Goal: Find specific page/section: Find specific page/section

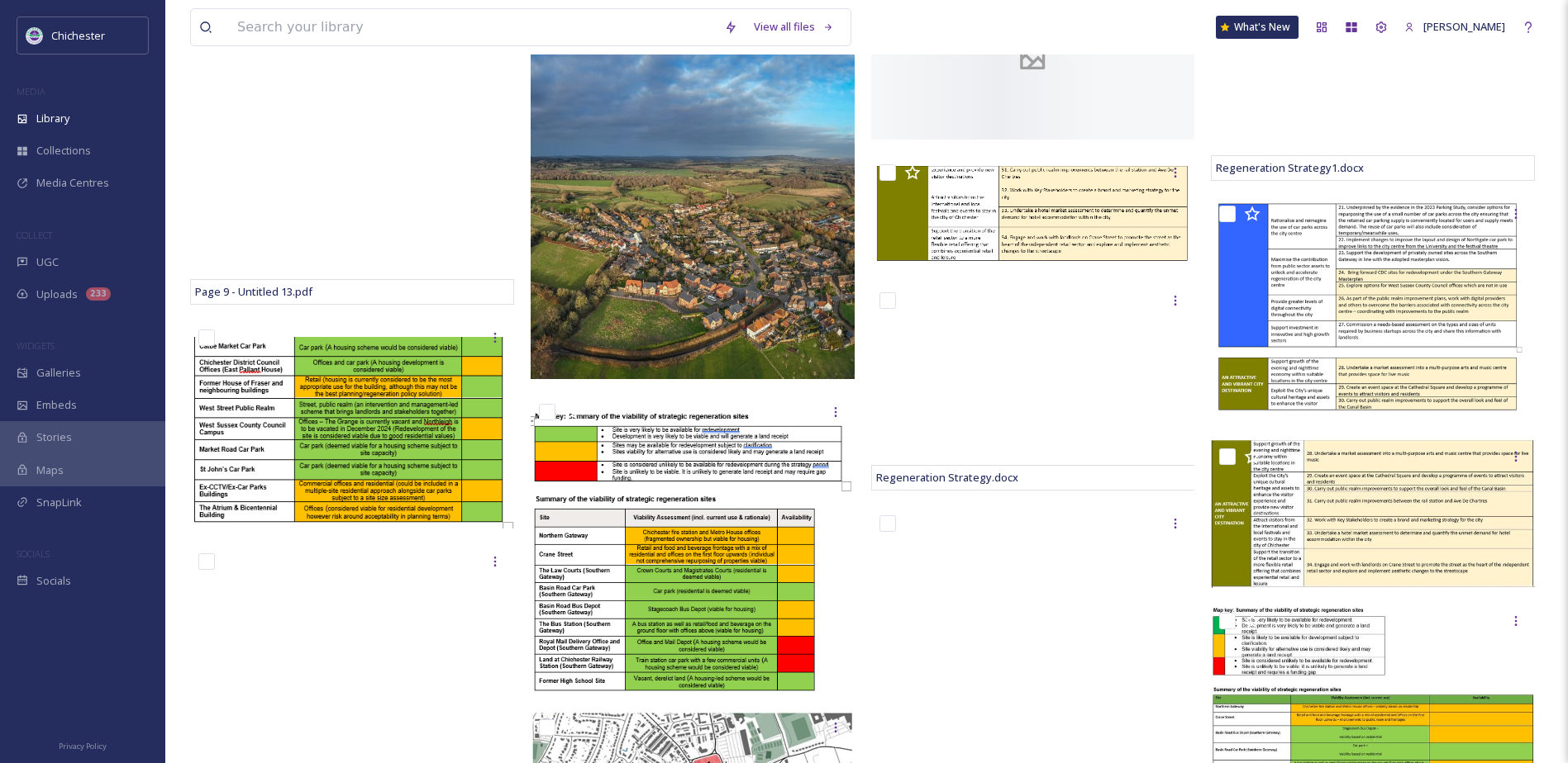
scroll to position [330, 0]
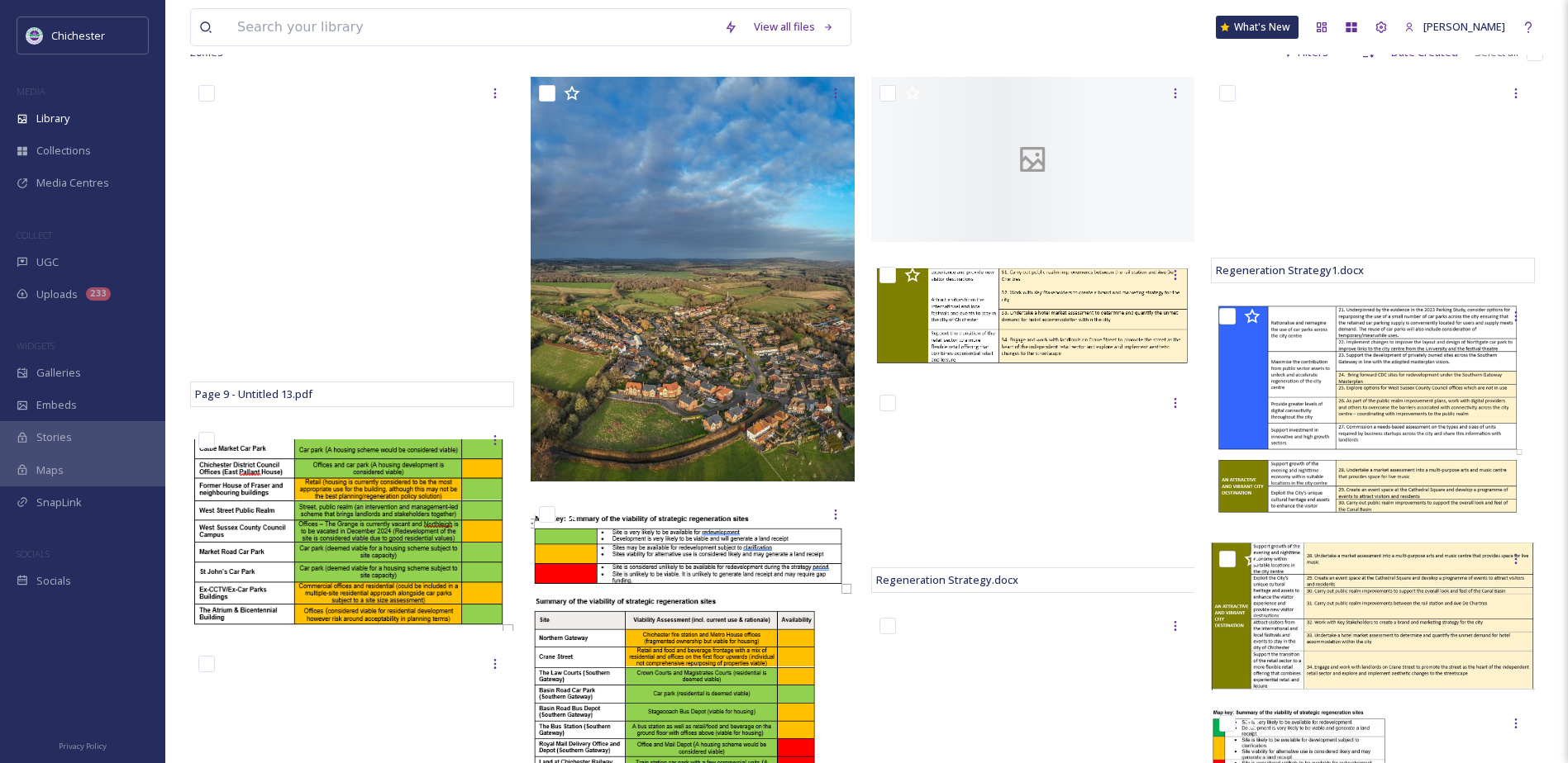
click at [867, 59] on div "20 file s Filters Date Created Select all" at bounding box center [867, 52] width 1353 height 32
click at [88, 264] on div "UGC" at bounding box center [82, 262] width 165 height 32
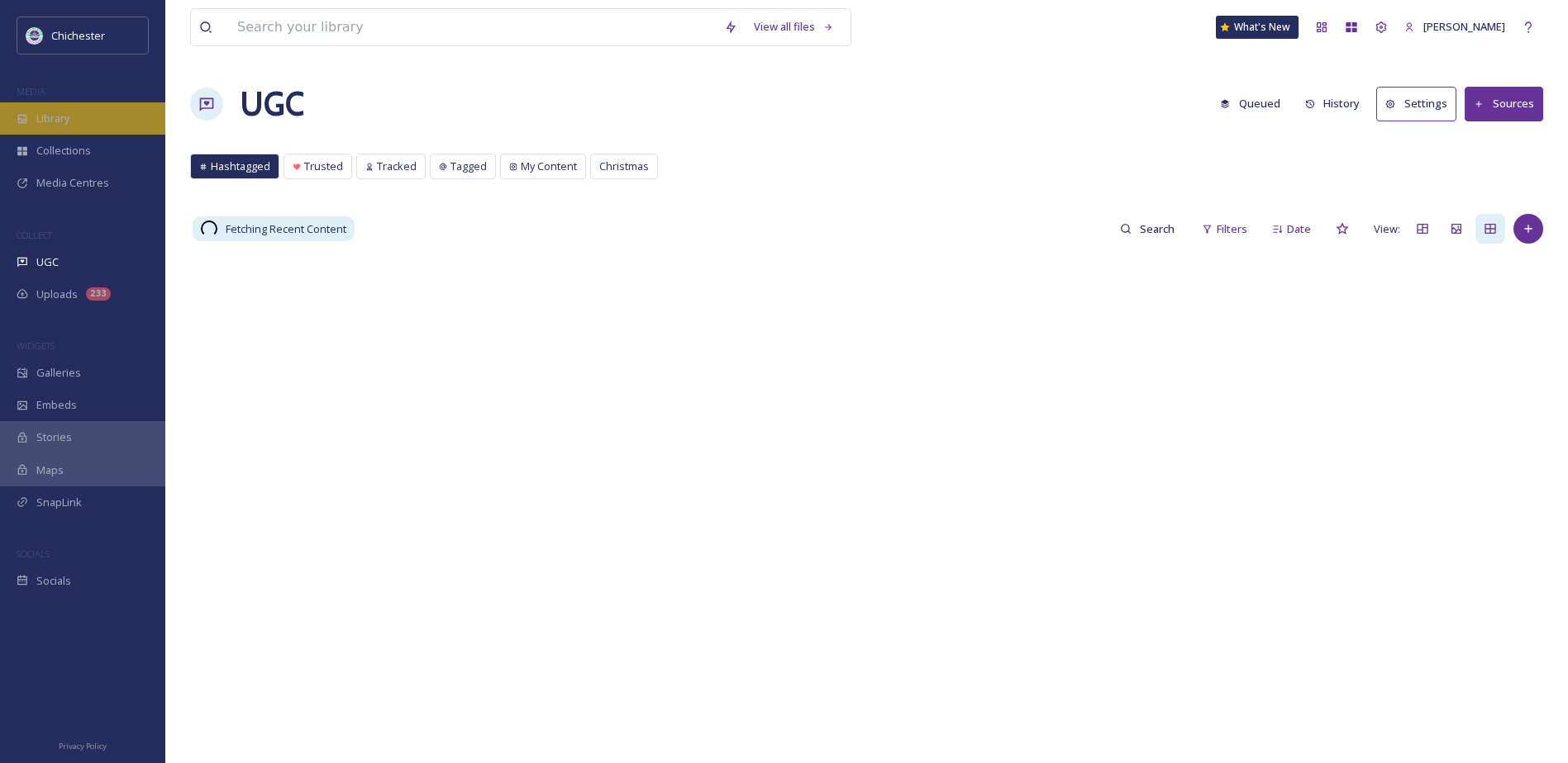
click at [83, 118] on div "Library" at bounding box center [82, 118] width 165 height 32
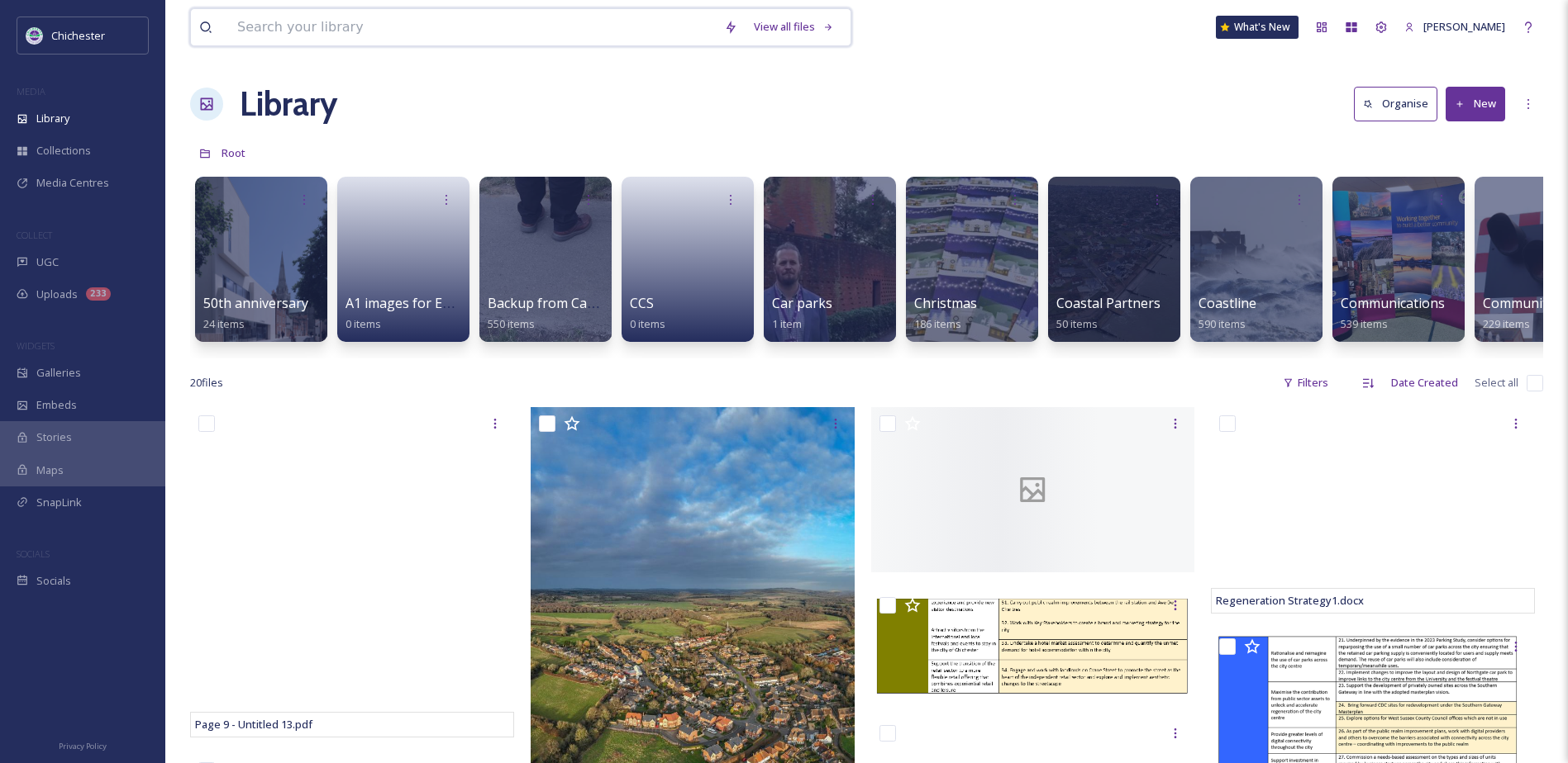
click at [435, 34] on input at bounding box center [472, 28] width 487 height 36
paste input "[EMAIL_ADDRESS]"
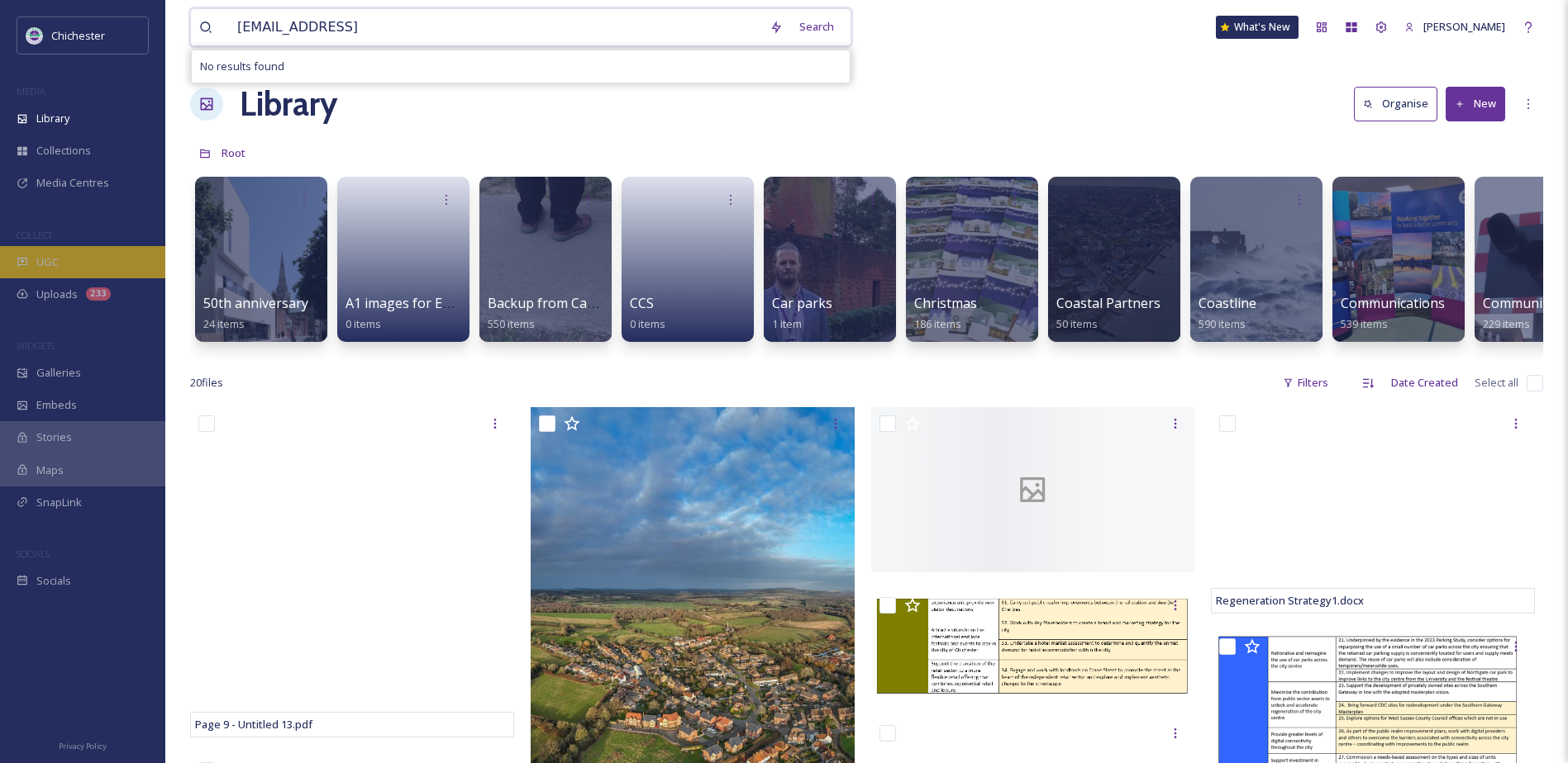
type input "[EMAIL_ADDRESS]"
click at [99, 251] on div "UGC" at bounding box center [82, 262] width 165 height 32
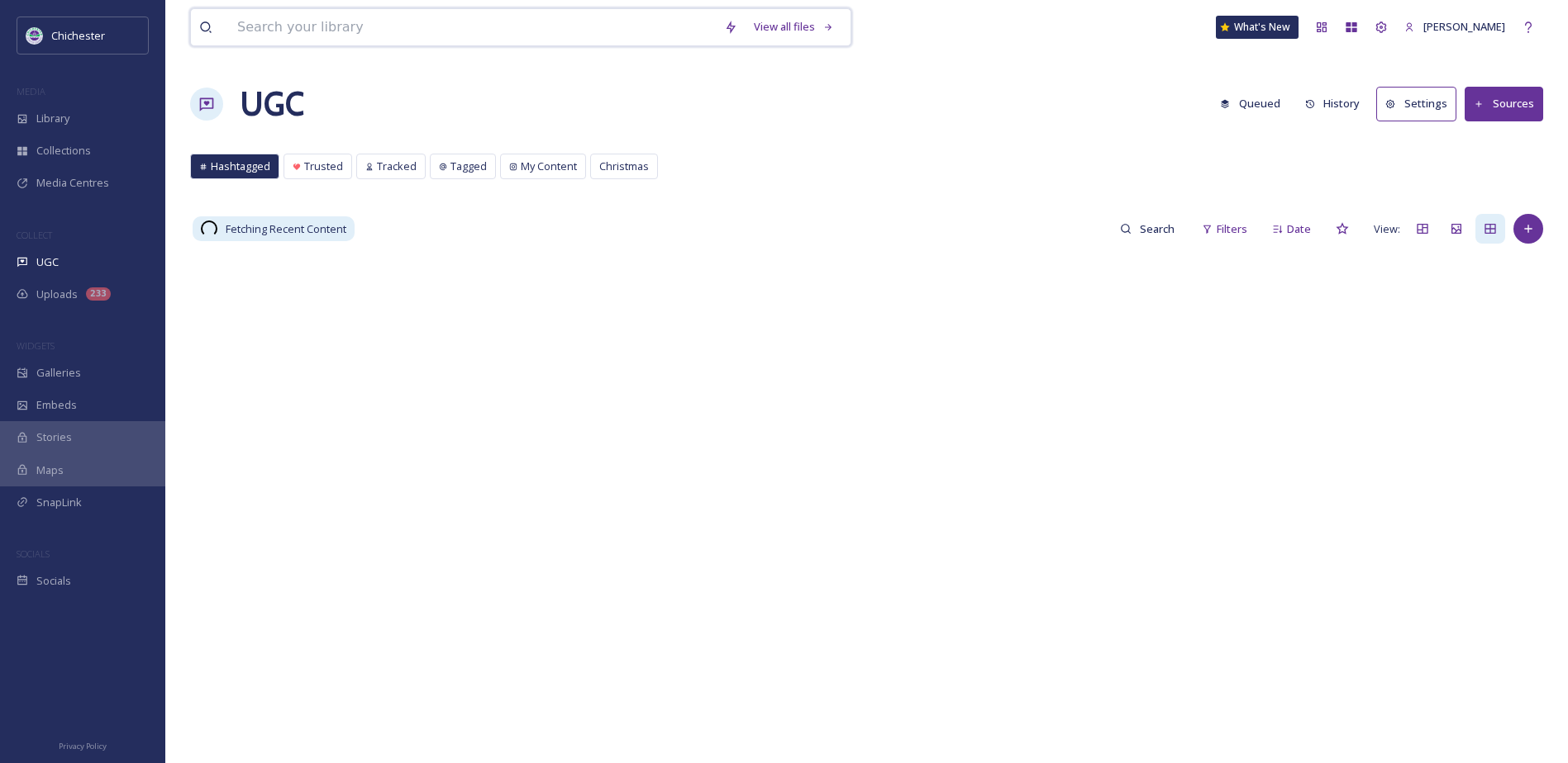
click at [350, 33] on input at bounding box center [472, 28] width 487 height 36
paste input "ext_1734301430.278604_Pjphoto17@gmail.com-inbound8941044214774259193.jpg"
type input "ext_1734301430.278604_Pjphoto17@gmail.com-inbound8941044214774259193.jpg"
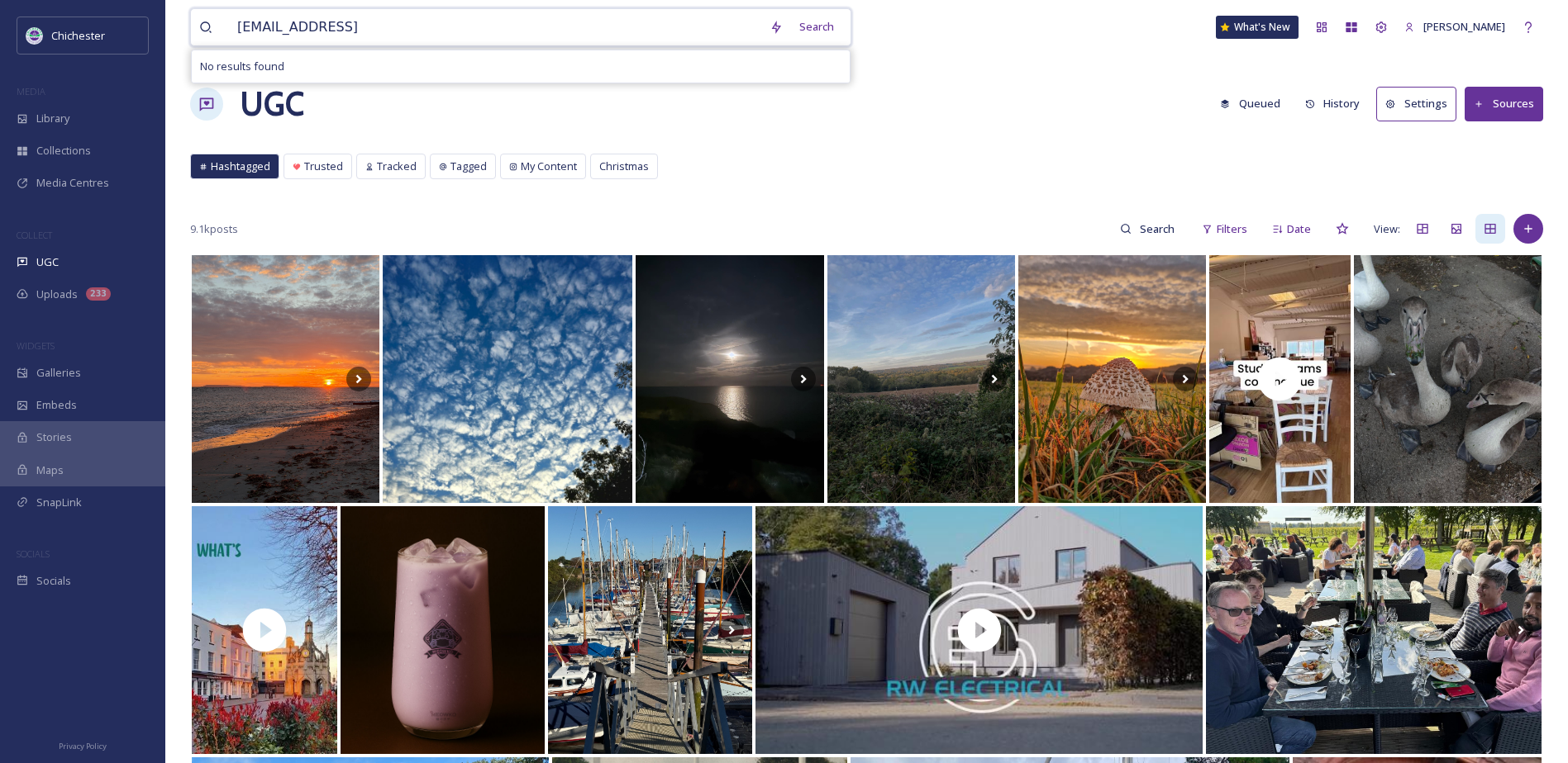
drag, startPoint x: 732, startPoint y: 30, endPoint x: 179, endPoint y: 31, distance: 553.0
click at [179, 31] on div "ext_1734301430.278604_Pjphoto17@gmail.com-inbound8941044214774259193.jpg Search…" at bounding box center [867, 650] width 1403 height 1299
click at [932, 137] on div "View all files cross market st james What's New Thomas Carr UGC Queued History …" at bounding box center [867, 650] width 1403 height 1299
